Goal: Task Accomplishment & Management: Manage account settings

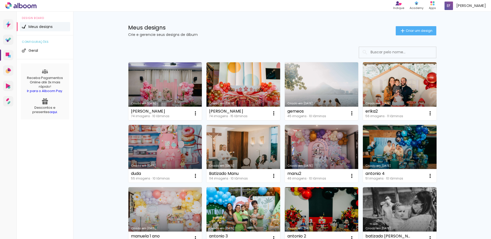
scroll to position [77, 0]
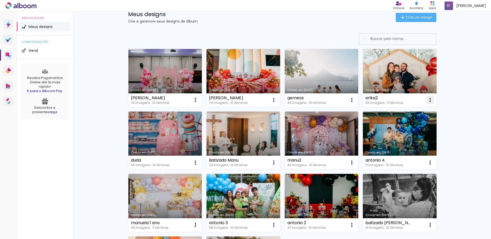
click at [431, 100] on paper-icon-button at bounding box center [430, 100] width 10 height 10
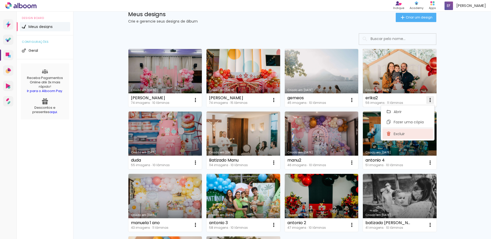
click at [397, 135] on span "Excluir" at bounding box center [399, 134] width 11 height 4
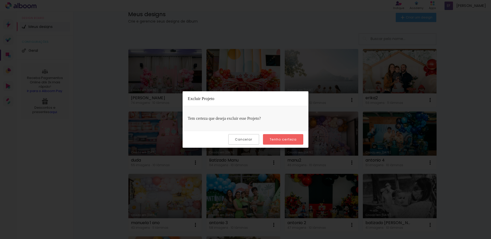
click at [0, 0] on slot "Tenho certeza" at bounding box center [0, 0] width 0 height 0
click at [240, 135] on paper-button "Cancelar" at bounding box center [243, 139] width 31 height 11
